Goal: Task Accomplishment & Management: Complete application form

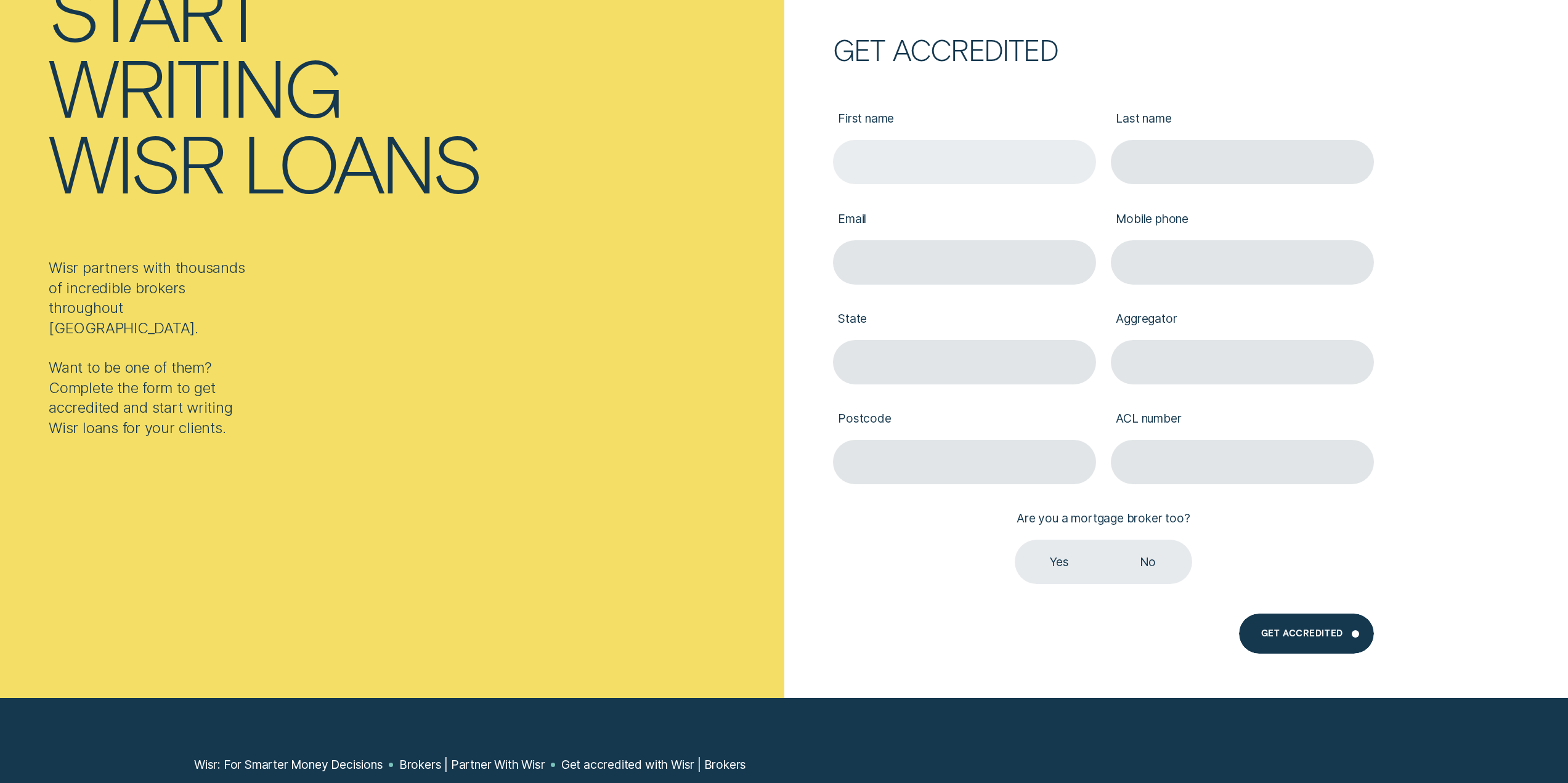
click at [899, 153] on input "First name" at bounding box center [964, 162] width 263 height 44
type input "[PERSON_NAME]"
click at [1120, 162] on input "Last name" at bounding box center [1242, 162] width 263 height 44
type input "[PERSON_NAME]"
click at [984, 254] on input "Email" at bounding box center [964, 262] width 263 height 44
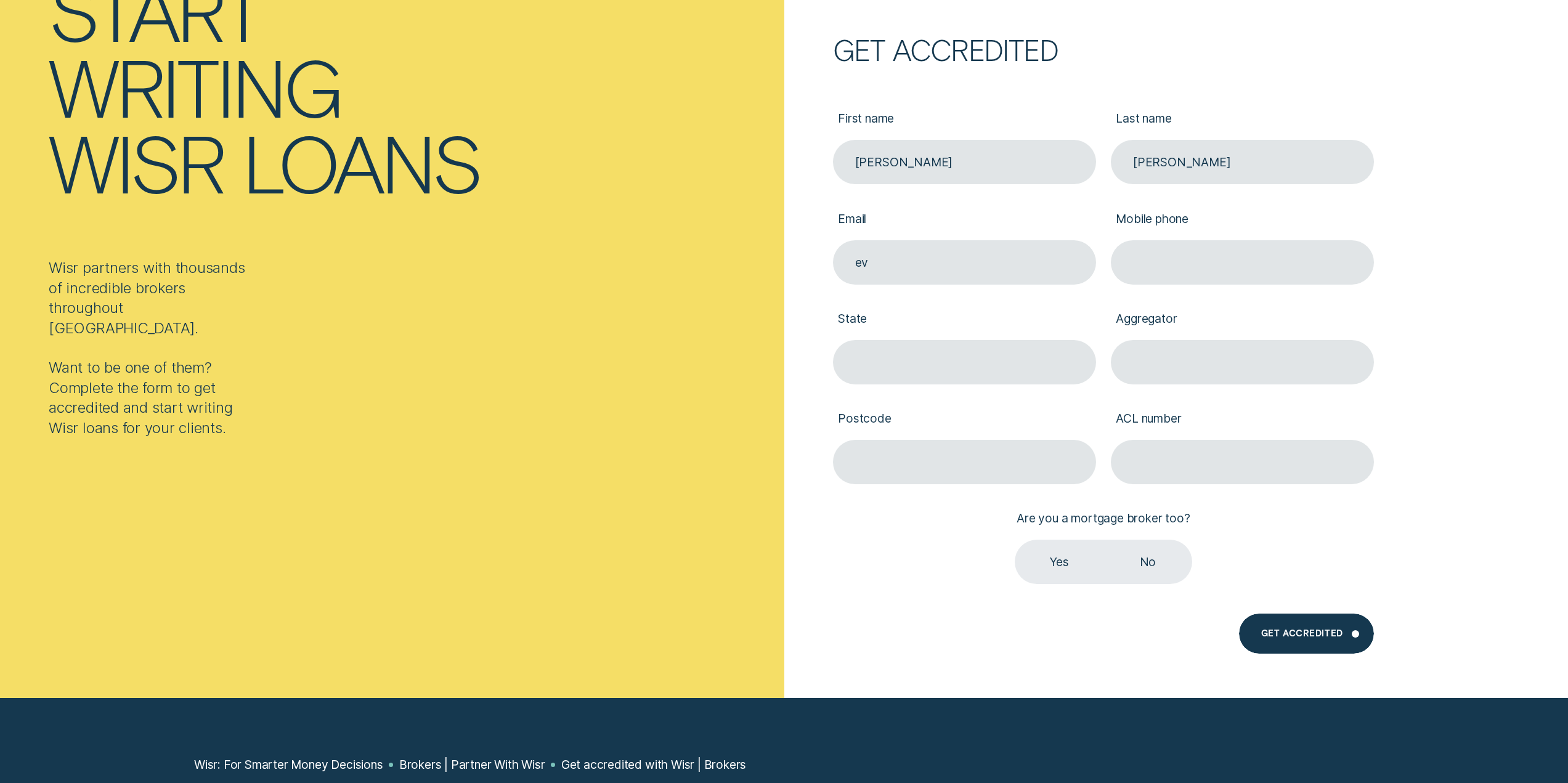
type input "e"
click at [935, 262] on input "Email" at bounding box center [964, 262] width 263 height 44
paste input "[PERSON_NAME][EMAIL_ADDRESS][DOMAIN_NAME]"
type input "[PERSON_NAME][EMAIL_ADDRESS][DOMAIN_NAME]"
click at [1250, 264] on input "Mobile phone" at bounding box center [1242, 262] width 263 height 44
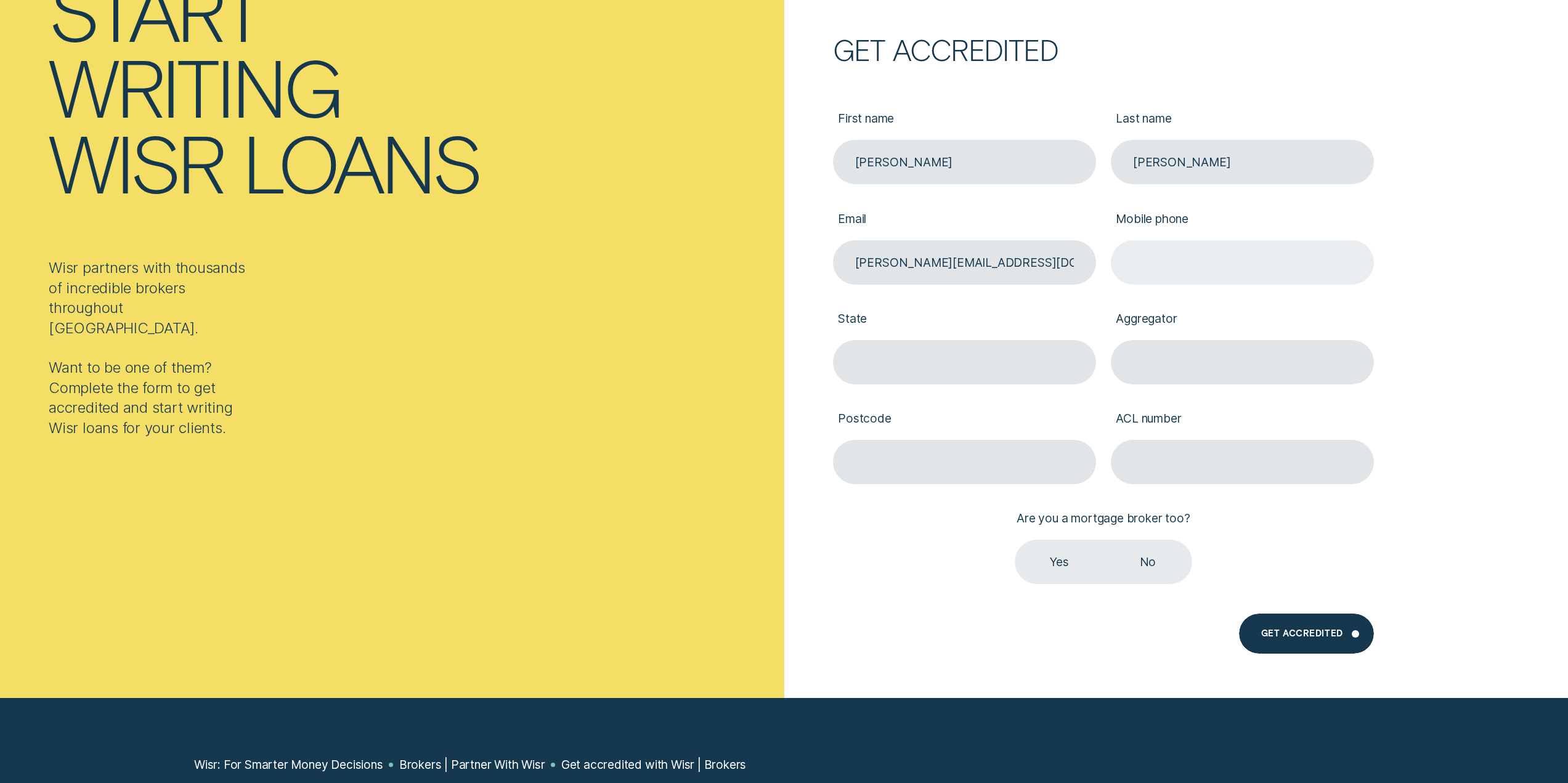
click at [1203, 257] on input "Mobile phone" at bounding box center [1242, 262] width 263 height 44
paste input "0402 724 003"
type input "0402 724 003"
click at [1462, 251] on form "Get accredited First name [PERSON_NAME] Last name [PERSON_NAME] [PERSON_NAME][E…" at bounding box center [1177, 246] width 784 height 903
click at [1035, 361] on input "State" at bounding box center [964, 362] width 263 height 44
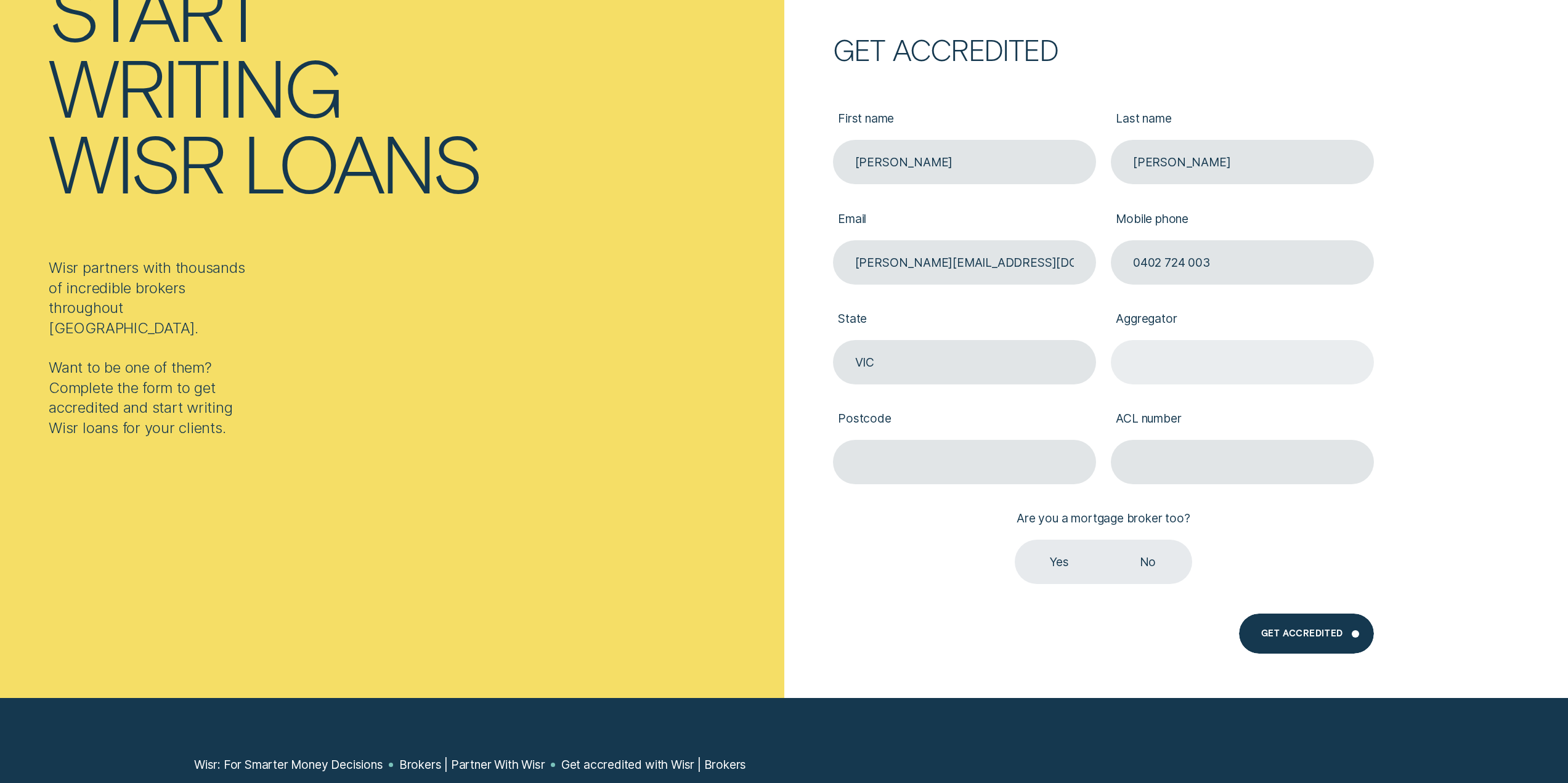
type input "VIC"
click at [1196, 347] on input "Aggregator" at bounding box center [1242, 362] width 263 height 44
type input "Loan Market Group"
click at [973, 459] on input "Postcode" at bounding box center [964, 462] width 263 height 44
type input "3182"
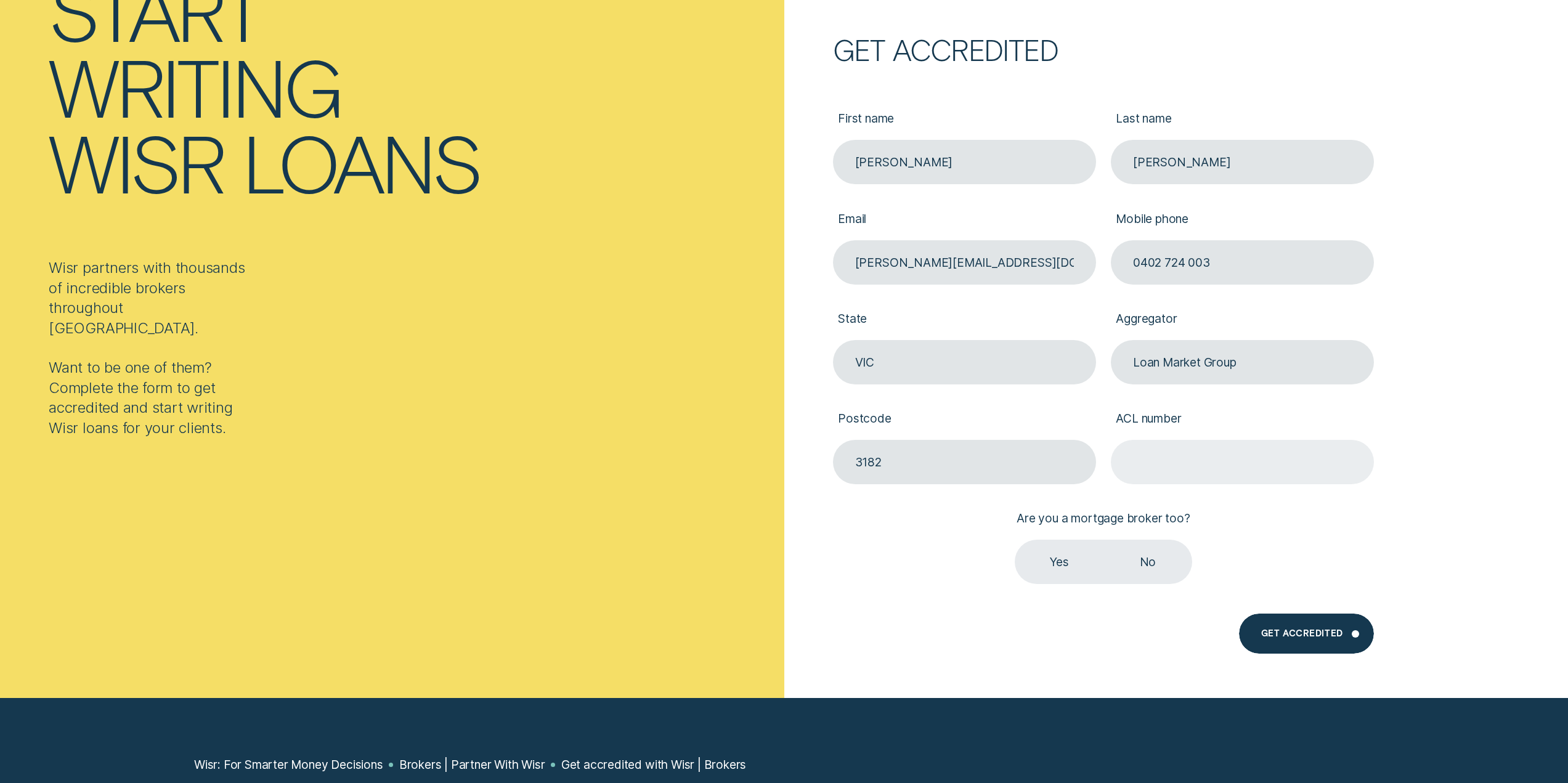
click at [1181, 470] on input "ACL number" at bounding box center [1242, 462] width 263 height 44
click at [1184, 459] on input "ACL number" at bounding box center [1242, 462] width 263 height 44
paste input "517192"
type input "517192"
click at [1465, 462] on form "Get accredited First name [PERSON_NAME] Last name [PERSON_NAME] [PERSON_NAME][E…" at bounding box center [1177, 246] width 784 height 903
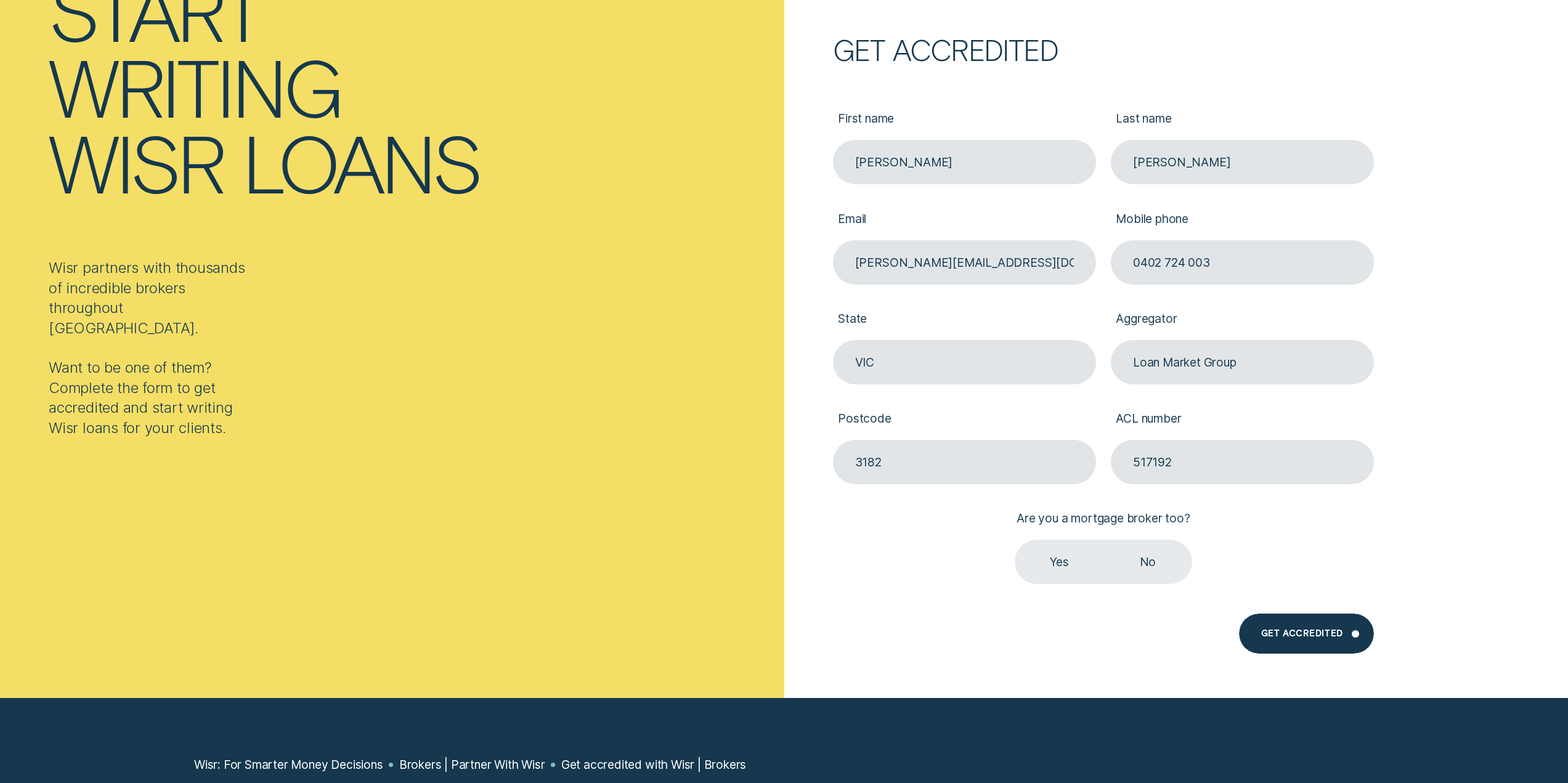
click at [1064, 552] on label "Yes" at bounding box center [1059, 562] width 88 height 44
click at [1015, 540] on input "Yes" at bounding box center [1015, 540] width 0 height 0
click at [1433, 527] on form "Get accredited First name [PERSON_NAME] Last name [PERSON_NAME] [PERSON_NAME][E…" at bounding box center [1177, 246] width 784 height 903
click at [1311, 638] on div "Get Accredited" at bounding box center [1302, 636] width 82 height 8
